Goal: Task Accomplishment & Management: Manage account settings

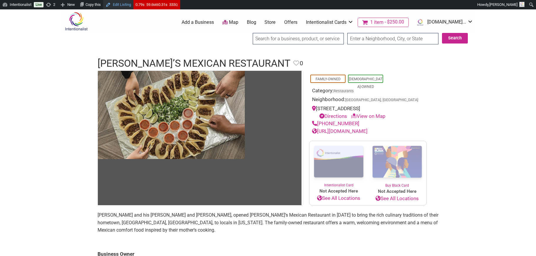
click at [123, 5] on link "Edit Listing" at bounding box center [118, 4] width 30 height 9
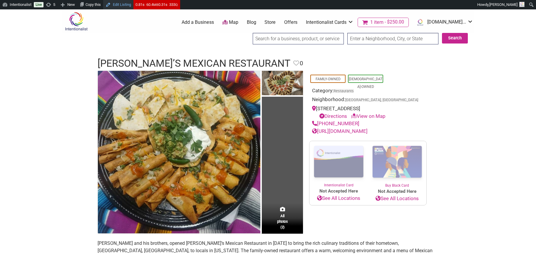
click at [131, 6] on link "Edit Listing" at bounding box center [118, 4] width 30 height 9
